Goal: Task Accomplishment & Management: Manage account settings

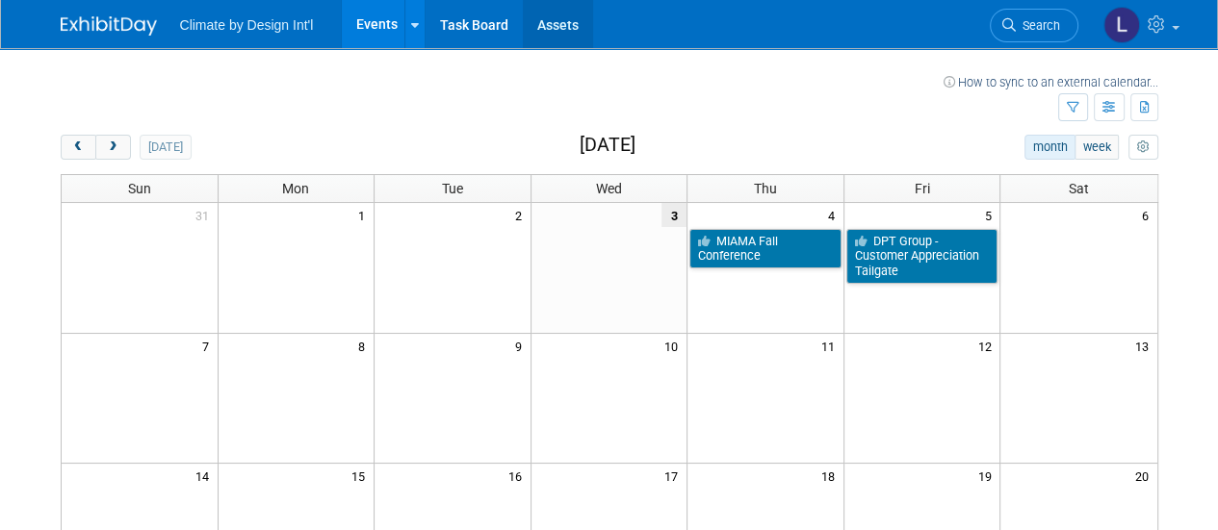
click at [550, 28] on link "Assets" at bounding box center [558, 24] width 70 height 48
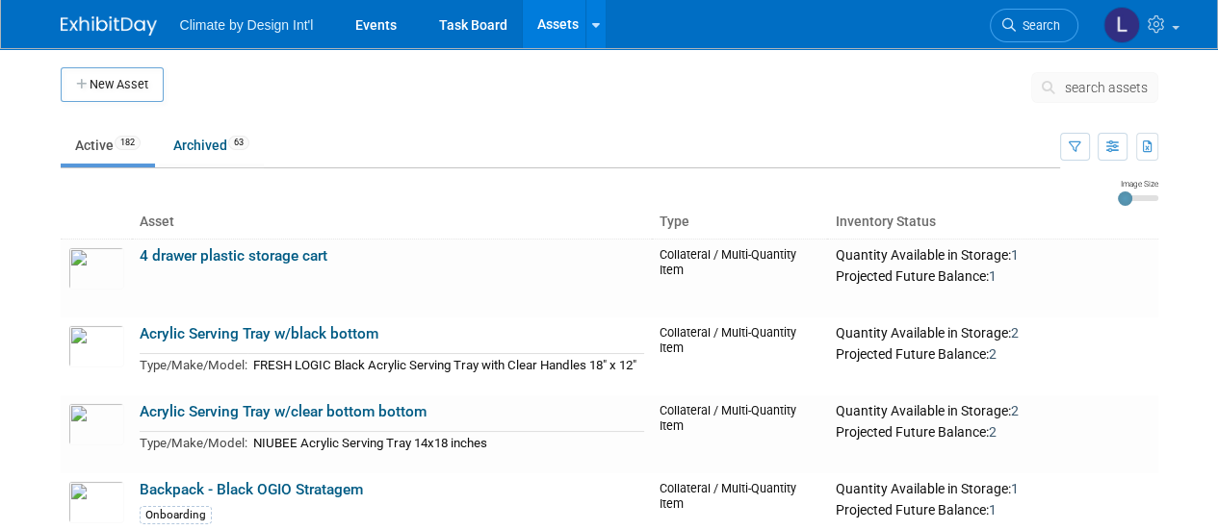
click at [1074, 80] on span "search assets" at bounding box center [1106, 87] width 83 height 15
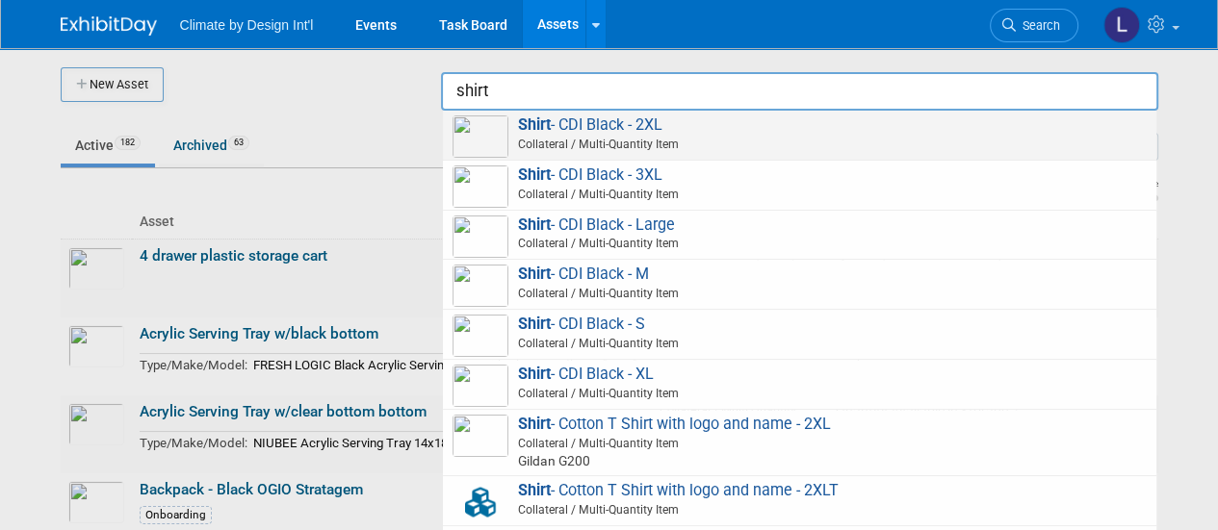
click at [642, 126] on span "Shirt - CDI Black - 2XL Collateral / Multi-Quantity Item" at bounding box center [799, 135] width 694 height 39
type input "Shirt - CDI Black - 2XL"
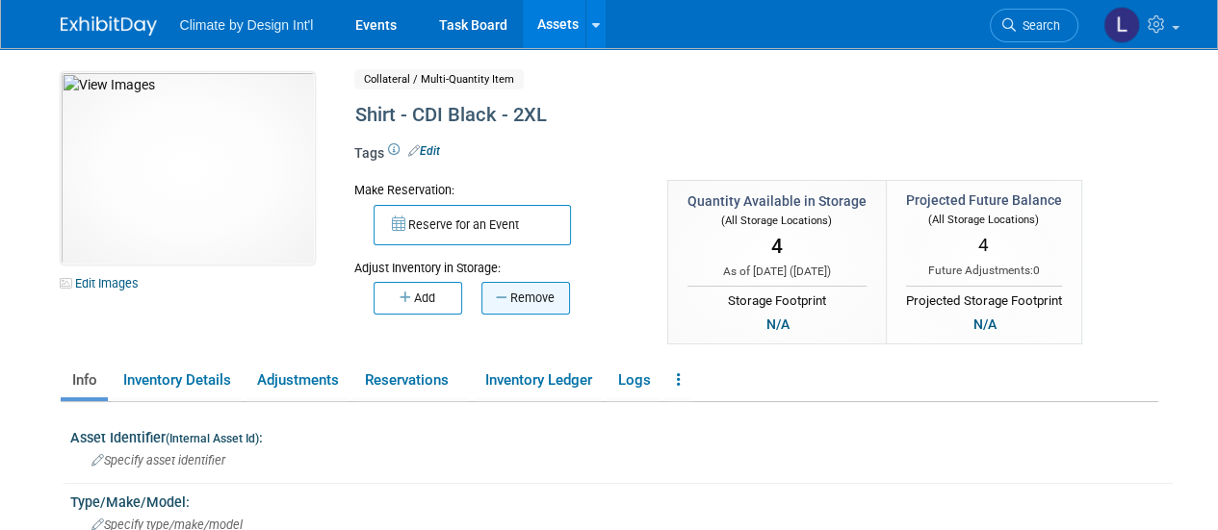
click at [532, 306] on button "Remove" at bounding box center [525, 298] width 89 height 33
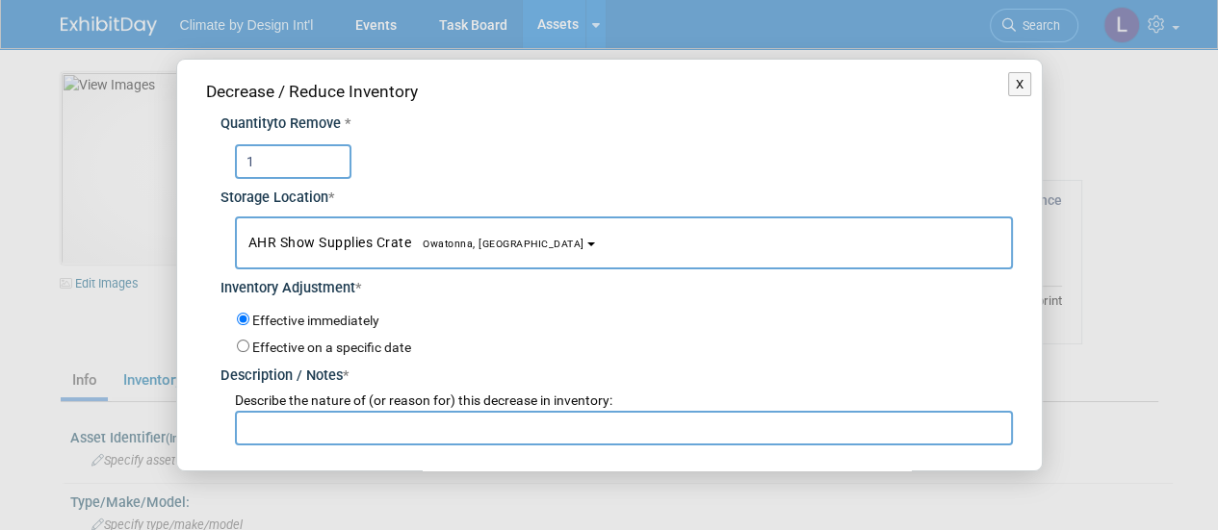
type input "1"
click at [575, 257] on button "AHR Show Supplies Crate Owatonna, MN" at bounding box center [624, 243] width 778 height 53
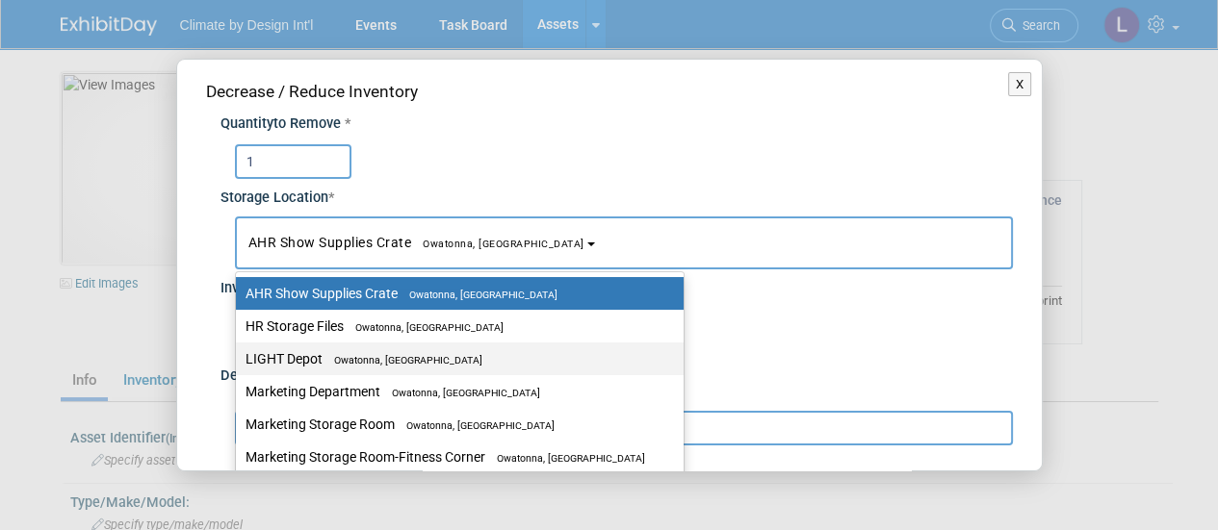
click at [353, 362] on span "Owatonna, [GEOGRAPHIC_DATA]" at bounding box center [402, 360] width 160 height 13
click at [239, 362] on input "LIGHT Depot Owatonna, MN" at bounding box center [232, 359] width 13 height 13
select select "11223605"
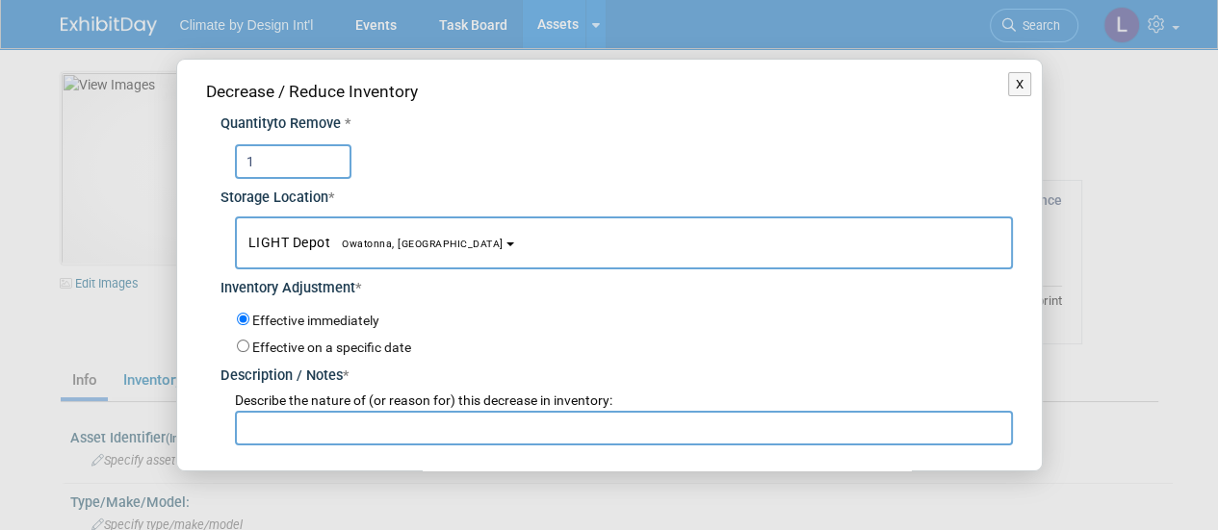
click at [285, 425] on input "text" at bounding box center [624, 428] width 778 height 35
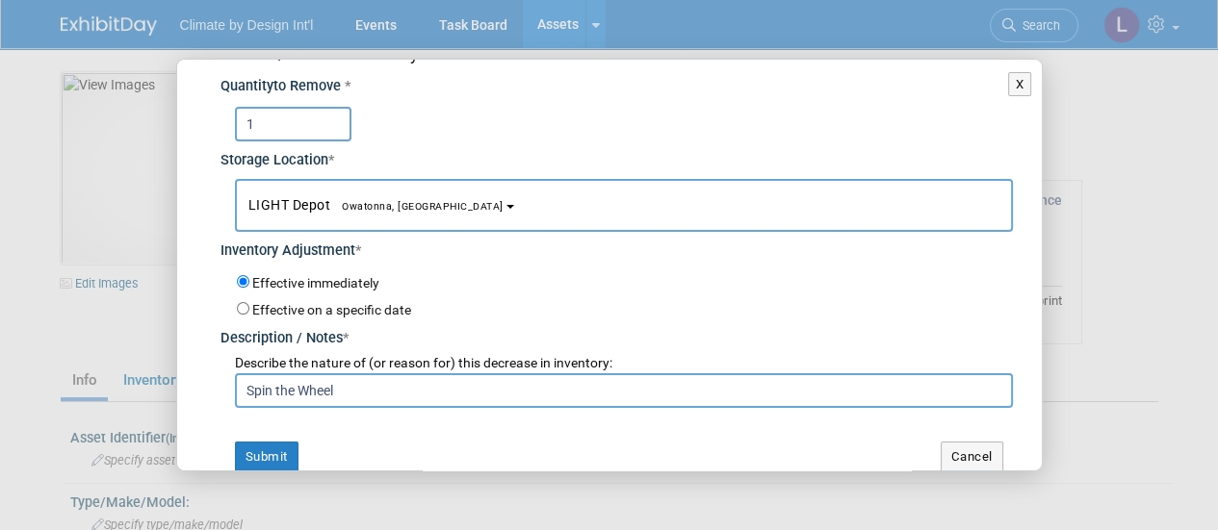
scroll to position [56, 0]
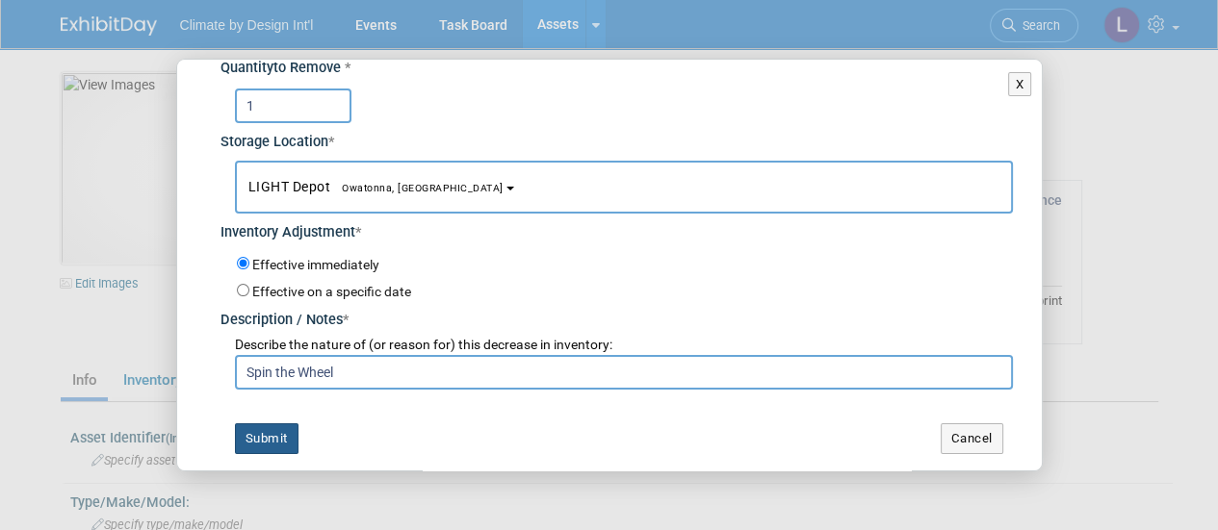
type input "Spin the Wheel"
click at [254, 434] on button "Submit" at bounding box center [267, 439] width 64 height 31
